Goal: Task Accomplishment & Management: Complete application form

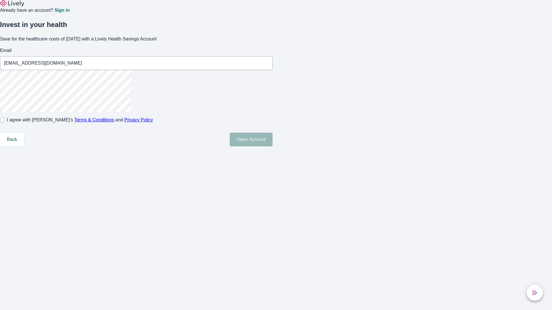
click at [5, 122] on input "I agree with Lively’s Terms & Conditions and Privacy Policy" at bounding box center [2, 120] width 5 height 5
checkbox input "true"
click at [272, 147] on button "Open Account" at bounding box center [251, 140] width 43 height 14
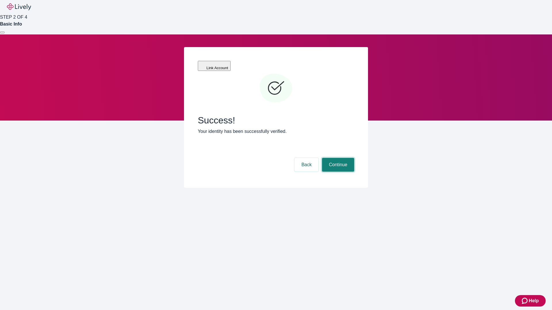
click at [337, 158] on button "Continue" at bounding box center [338, 165] width 32 height 14
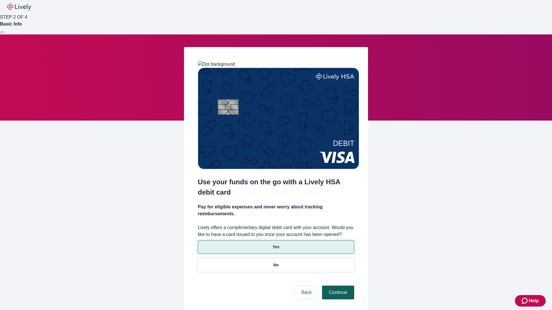
click at [276, 244] on p "Yes" at bounding box center [275, 247] width 7 height 6
click at [337, 286] on button "Continue" at bounding box center [338, 293] width 32 height 14
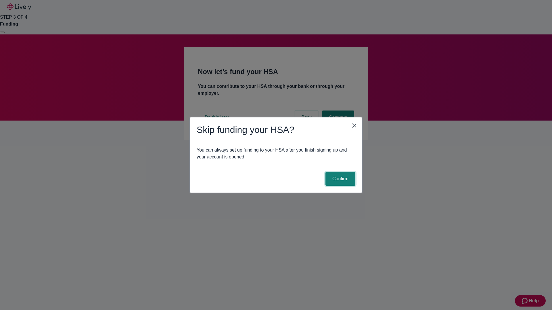
click at [339, 179] on button "Confirm" at bounding box center [340, 179] width 30 height 14
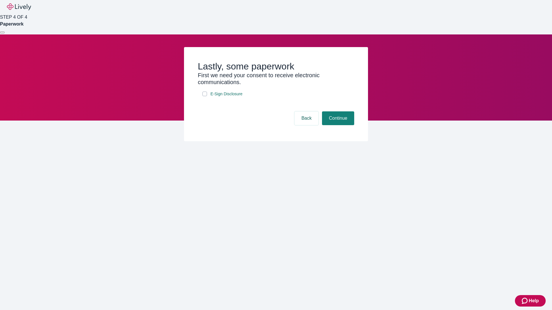
click at [205, 96] on input "E-Sign Disclosure" at bounding box center [204, 94] width 5 height 5
checkbox input "true"
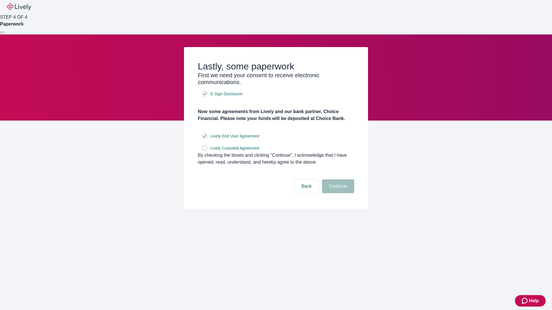
click at [205, 151] on input "Lively Custodial Agreement" at bounding box center [204, 148] width 5 height 5
checkbox input "true"
click at [337, 193] on button "Continue" at bounding box center [338, 187] width 32 height 14
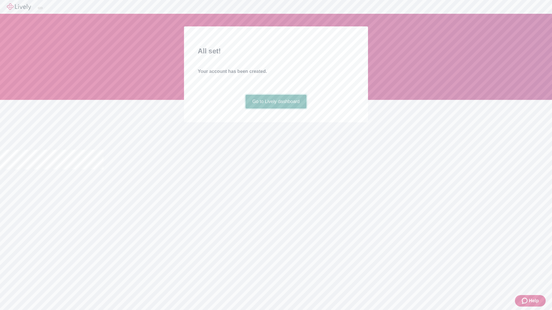
click at [276, 109] on link "Go to Lively dashboard" at bounding box center [275, 102] width 61 height 14
